Goal: Transaction & Acquisition: Purchase product/service

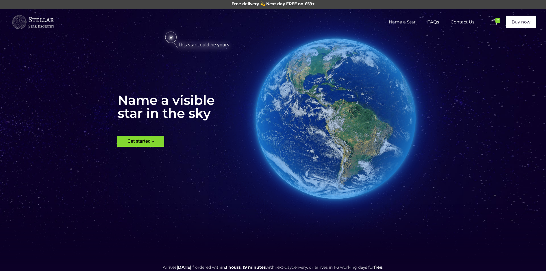
scroll to position [13, 0]
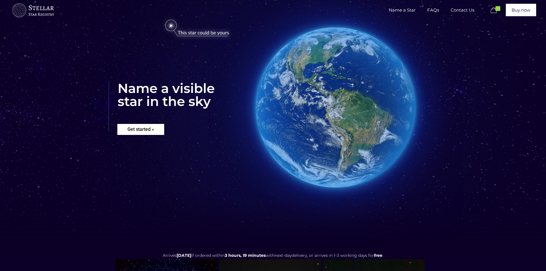
click at [153, 129] on rs-layer "Get started »" at bounding box center [140, 129] width 47 height 11
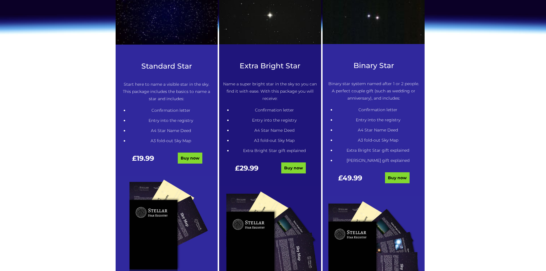
scroll to position [348, 0]
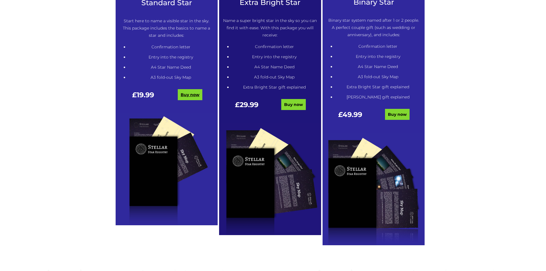
click at [193, 97] on link "Buy now" at bounding box center [190, 94] width 25 height 11
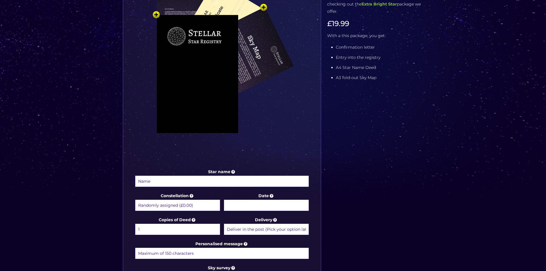
scroll to position [181, 0]
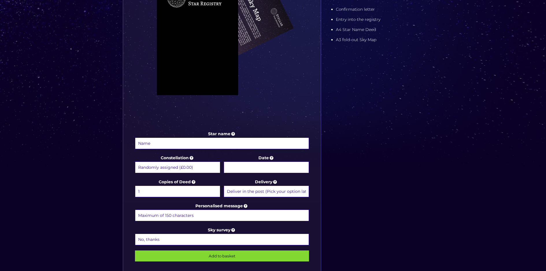
click at [247, 145] on input "Star name" at bounding box center [222, 143] width 174 height 12
click at [234, 133] on icon at bounding box center [233, 133] width 6 height 5
click at [234, 137] on input "Star name" at bounding box center [222, 143] width 174 height 12
click at [241, 142] on input "Star name" at bounding box center [222, 143] width 174 height 12
type input "B"
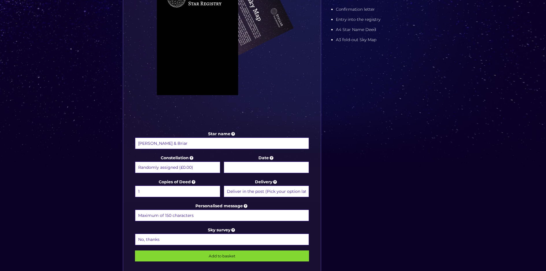
type input "[PERSON_NAME] & Briar"
select select "Cygnus (+£9.99)"
click at [286, 165] on input "Date" at bounding box center [266, 167] width 85 height 12
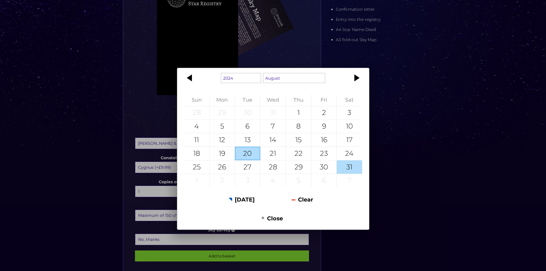
click at [344, 167] on div "31" at bounding box center [349, 166] width 25 height 13
type input "[DATE]"
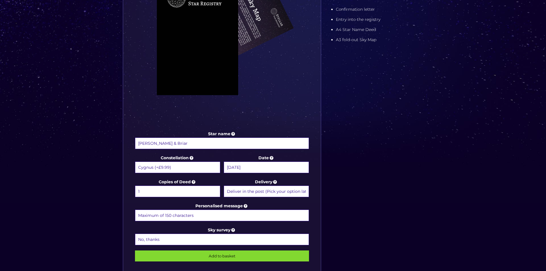
click at [242, 213] on input "Personalised message" at bounding box center [222, 215] width 174 height 12
type input "Happy Anniversary Baby!!"
click at [165, 143] on input "[PERSON_NAME] & Briar" at bounding box center [222, 143] width 174 height 12
type input "[PERSON_NAME] & [PERSON_NAME]'s Star"
click at [197, 217] on input "Happy Anniversary Baby!!" at bounding box center [222, 215] width 174 height 12
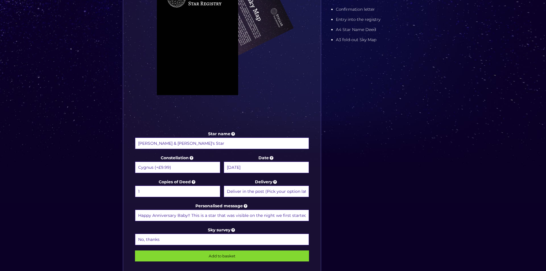
click at [178, 214] on input "Happy Anniversary Baby!! This is a star that was visible on the night we first …" at bounding box center [222, 215] width 174 height 12
drag, startPoint x: 177, startPoint y: 214, endPoint x: 322, endPoint y: 215, distance: 144.8
click at [322, 215] on div "Star name [PERSON_NAME] & [PERSON_NAME]'s Star Star name two (Optional) Constel…" at bounding box center [273, 106] width 306 height 369
drag, startPoint x: 243, startPoint y: 217, endPoint x: 193, endPoint y: 214, distance: 50.2
click at [193, 214] on input "Happy Anniversary Baby!! We now have a star!" at bounding box center [222, 215] width 174 height 12
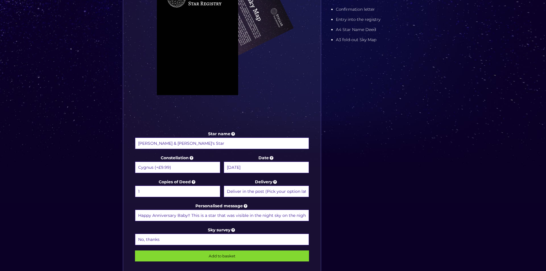
click at [231, 216] on input "Happy Anniversary Baby!! This is a star that was visible in the night sky on th…" at bounding box center [222, 215] width 174 height 12
click at [167, 215] on input "Happy Anniversary Baby!! This is a star that was visible in the night sky on th…" at bounding box center [222, 215] width 174 height 12
drag, startPoint x: 265, startPoint y: 215, endPoint x: 247, endPoint y: 216, distance: 18.2
click at [247, 216] on input "Happy Anniversary Baby!! This is a star in the constellation Cygnus, which was …" at bounding box center [222, 215] width 174 height 12
click at [293, 214] on input "Happy Anniversary Baby!! This is a star in the constellation Cygnus, which was …" at bounding box center [222, 215] width 174 height 12
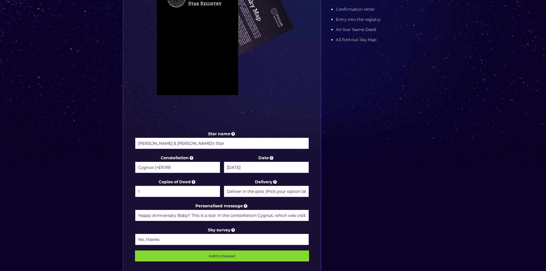
click at [167, 215] on input "Happy Anniversary Baby!! This is a star in the constellation Cygnus, which was …" at bounding box center [222, 215] width 174 height 12
drag, startPoint x: 222, startPoint y: 215, endPoint x: 212, endPoint y: 216, distance: 9.9
click at [212, 216] on input "Happy Anniversary Baby!! This is a star in the constellation Cygnus, which was …" at bounding box center [222, 215] width 174 height 12
click at [232, 215] on input "Happy Anniversary Baby!! This is a star in the constellation Cygnus, which was …" at bounding box center [222, 215] width 174 height 12
drag, startPoint x: 176, startPoint y: 216, endPoint x: 192, endPoint y: 214, distance: 15.9
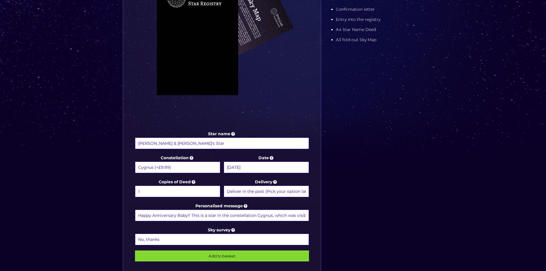
click at [192, 214] on input "Happy Anniversary Baby!! This is a star in the constellation Cygnus, which was …" at bounding box center [222, 215] width 174 height 12
click at [281, 215] on input "Happy Anniversary Baby!! This is a star which was visible in the sky above your…" at bounding box center [222, 215] width 174 height 12
click at [275, 216] on input "Happy Anniversary Baby!! This is a star which was visible in the sky above your…" at bounding box center [222, 215] width 174 height 12
click at [170, 215] on input "Happy Anniversary Baby!! This is a star which was visible in the sky above your…" at bounding box center [222, 215] width 174 height 12
type input "Happy Anniversary Baby!! This is a star which was visible in the night sky abov…"
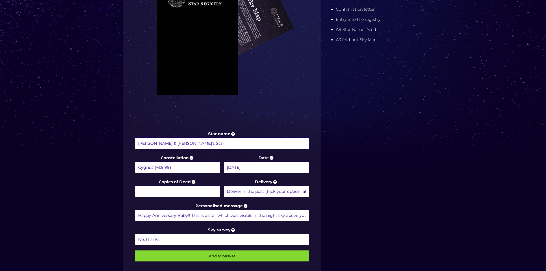
click at [193, 253] on input "Add to basket" at bounding box center [222, 255] width 174 height 11
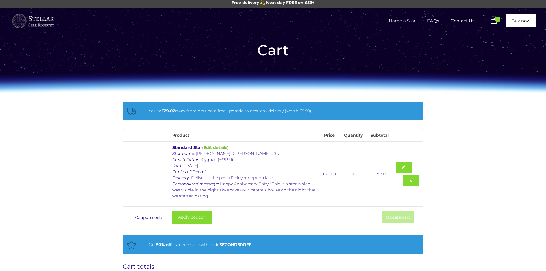
scroll to position [31, 0]
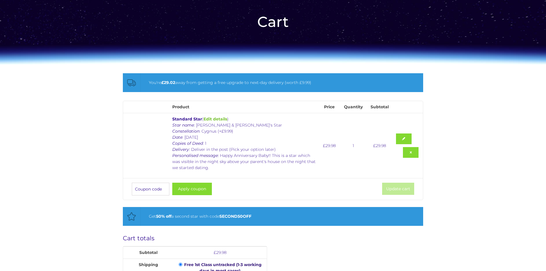
click at [220, 32] on div "Cart" at bounding box center [273, 21] width 546 height 85
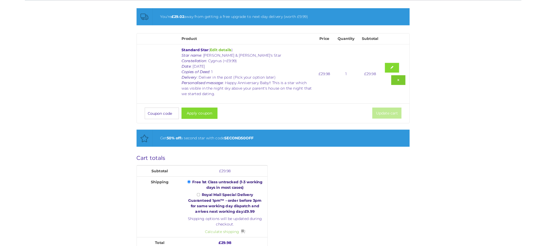
scroll to position [84, 0]
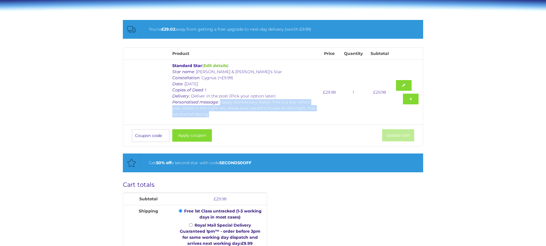
drag, startPoint x: 221, startPoint y: 102, endPoint x: 226, endPoint y: 112, distance: 11.5
click at [226, 112] on p "Star name : John & Briar's Star Constellation : Cygnus (+£9.99) Date : 31 Augus…" at bounding box center [244, 93] width 145 height 49
copy p "Happy Anniversary Baby!! This is a star which was visible in the night sky abov…"
